Goal: Find specific page/section: Find specific page/section

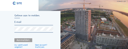
type input "[EMAIL_ADDRESS][DOMAIN_NAME]"
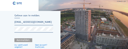
click at [23, 41] on div "Aanmelden." at bounding box center [23, 40] width 18 height 4
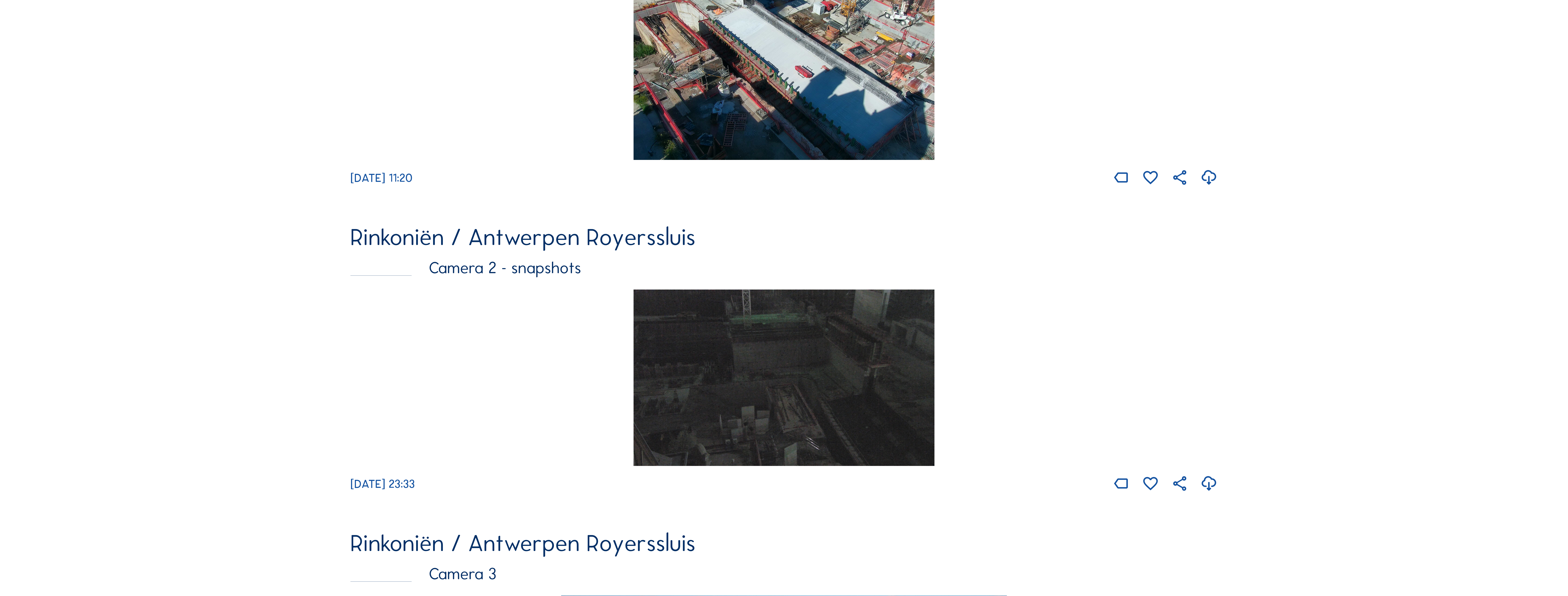
scroll to position [474, 0]
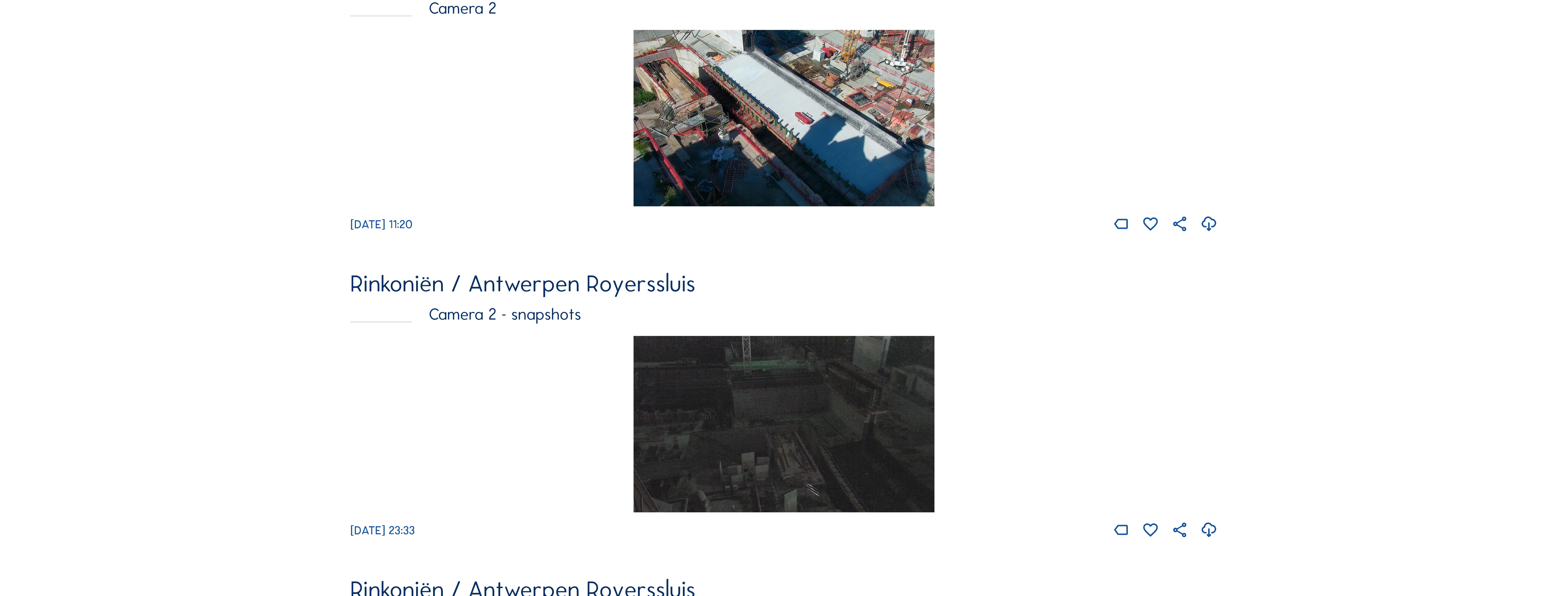
click at [78, 29] on img at bounding box center [784, 424] width 301 height 177
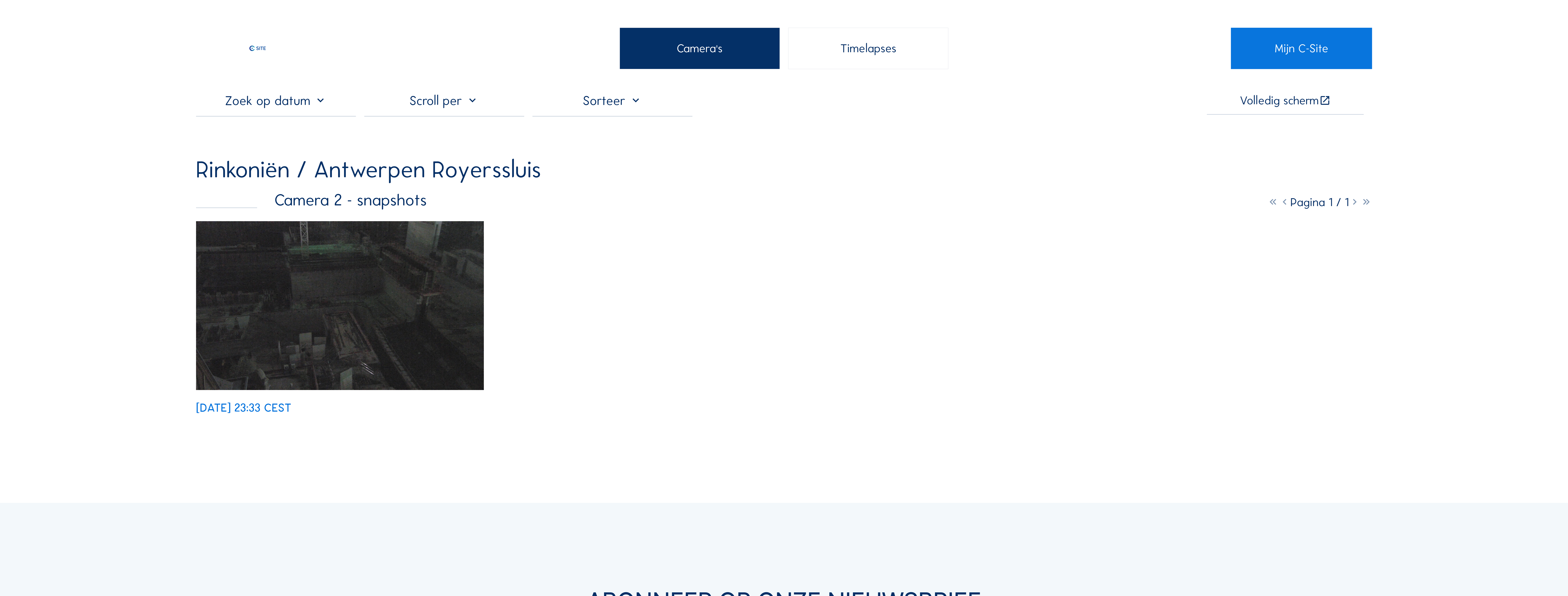
click at [78, 29] on img at bounding box center [340, 306] width 288 height 169
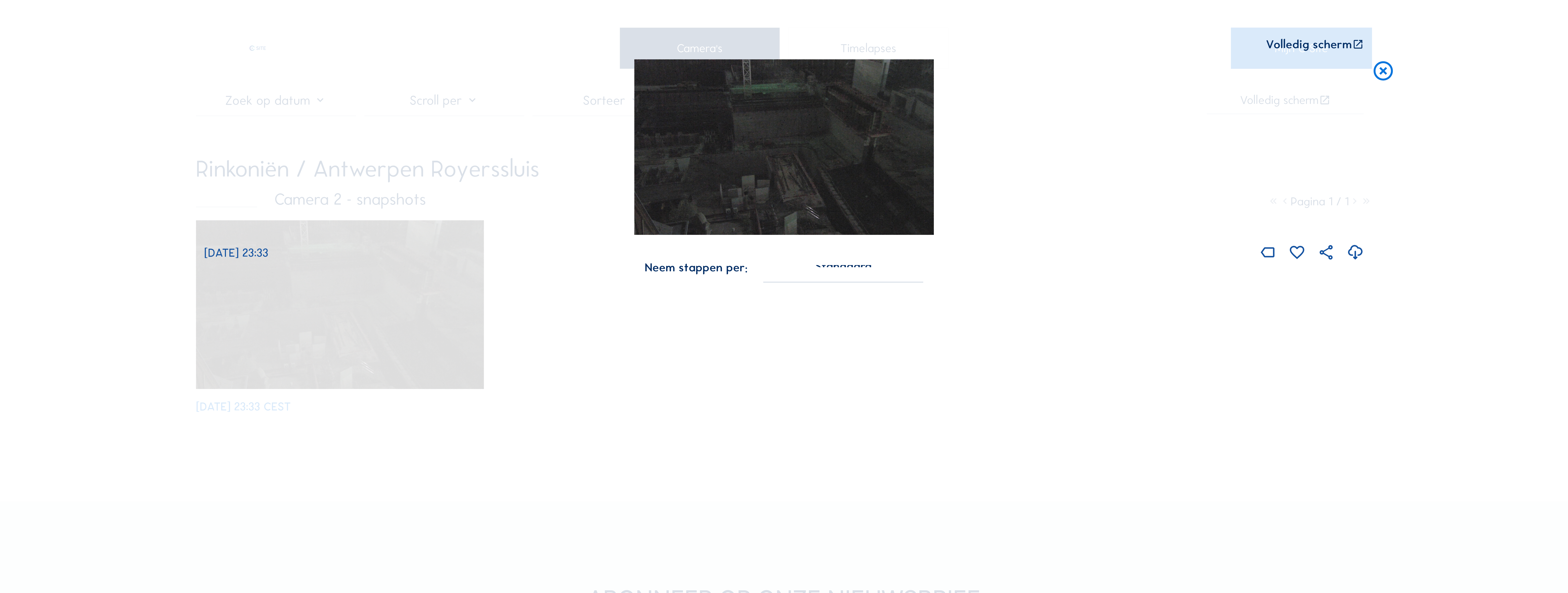
drag, startPoint x: 284, startPoint y: 406, endPoint x: 464, endPoint y: 331, distance: 195.0
click at [78, 29] on div "Scroll om door de tijd te reizen | Druk op de 'Alt'-[PERSON_NAME] + scroll om t…" at bounding box center [784, 296] width 1568 height 593
click at [78, 29] on img at bounding box center [784, 147] width 299 height 176
click at [78, 29] on icon at bounding box center [1383, 71] width 23 height 24
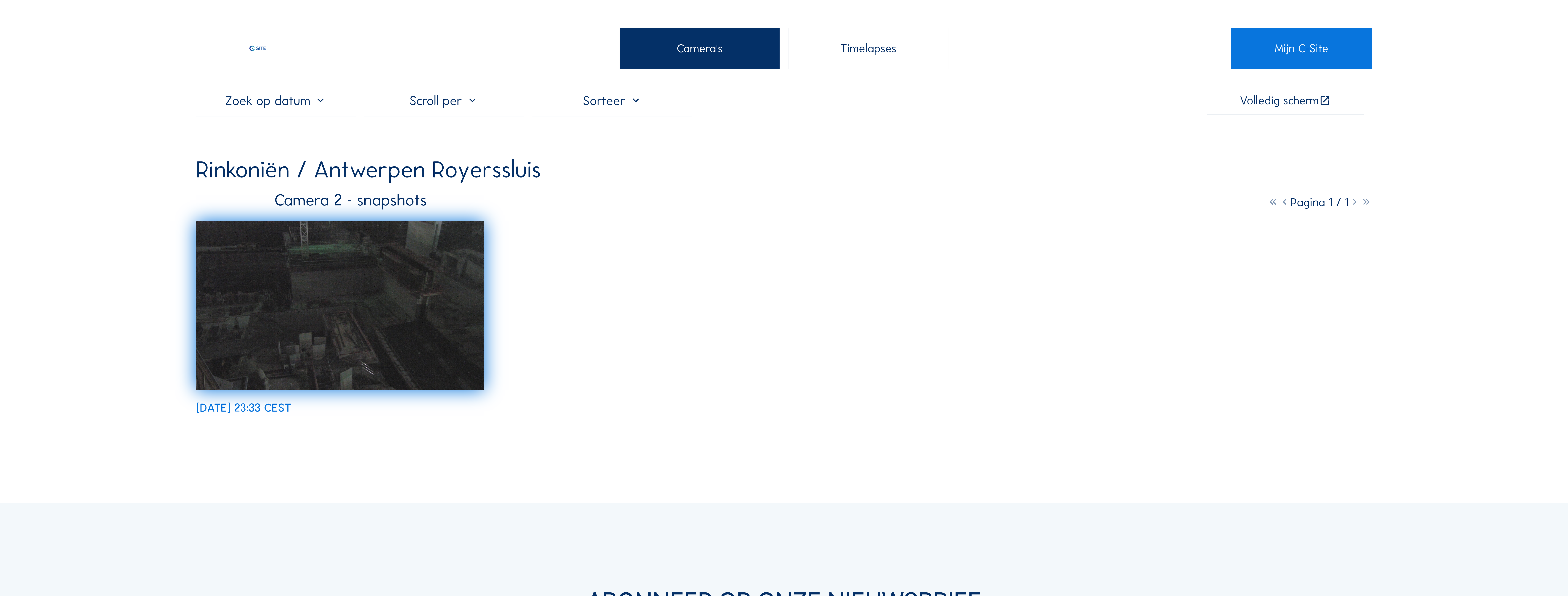
drag, startPoint x: 275, startPoint y: 109, endPoint x: 270, endPoint y: 108, distance: 5.1
click at [78, 29] on input "text" at bounding box center [276, 100] width 160 height 15
drag, startPoint x: 714, startPoint y: 48, endPoint x: 711, endPoint y: 47, distance: 3.2
click at [78, 29] on div "Camera's" at bounding box center [700, 48] width 160 height 42
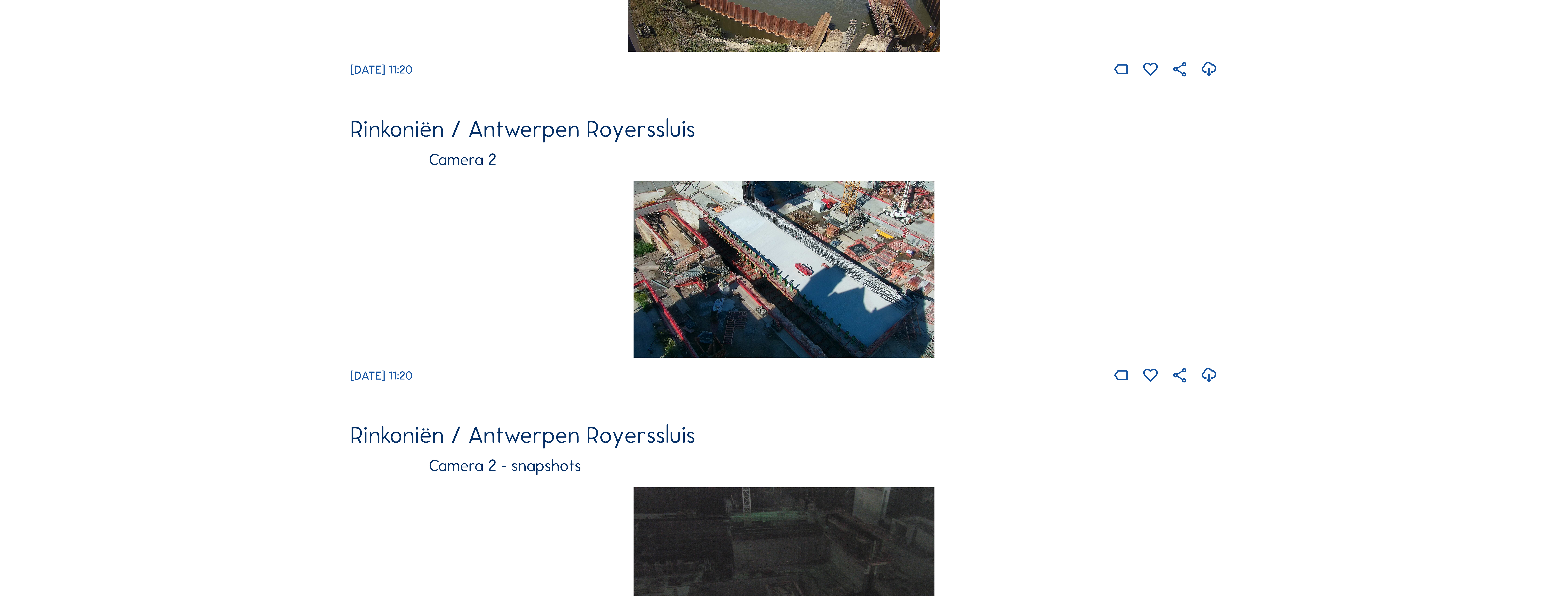
scroll to position [325, 0]
